Goal: Information Seeking & Learning: Learn about a topic

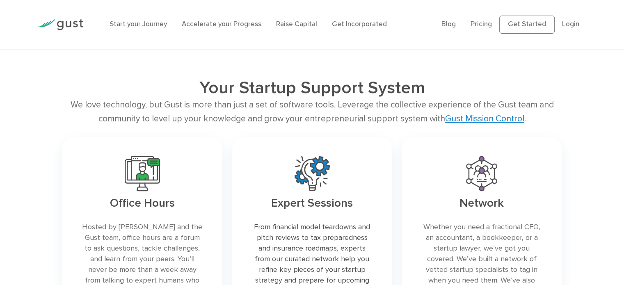
scroll to position [1679, 0]
click at [237, 24] on link "Accelerate your Progress" at bounding box center [222, 24] width 80 height 8
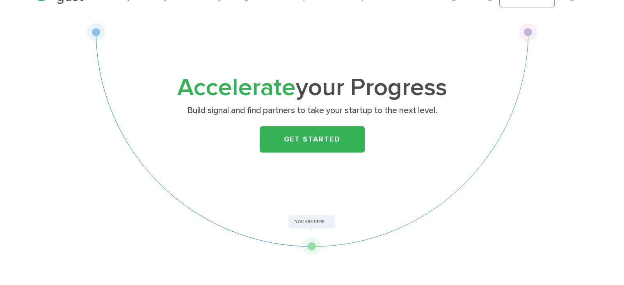
scroll to position [29, 0]
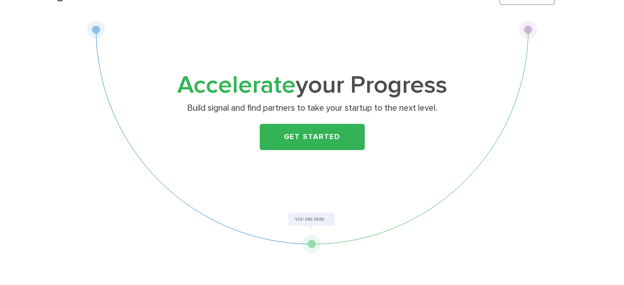
drag, startPoint x: 308, startPoint y: 225, endPoint x: 322, endPoint y: 251, distance: 29.0
click at [322, 251] on div "Accelerate your Progress Build signal and find partners to take your startup to…" at bounding box center [312, 137] width 450 height 233
drag, startPoint x: 322, startPoint y: 251, endPoint x: 313, endPoint y: 241, distance: 12.8
click at [313, 241] on div "Accelerate your Progress Build signal and find partners to take your startup to…" at bounding box center [312, 137] width 450 height 233
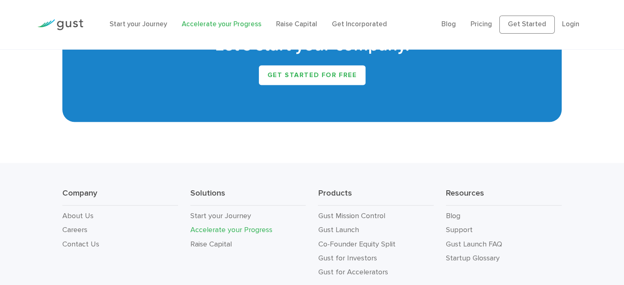
scroll to position [1538, 0]
